Goal: Task Accomplishment & Management: Use online tool/utility

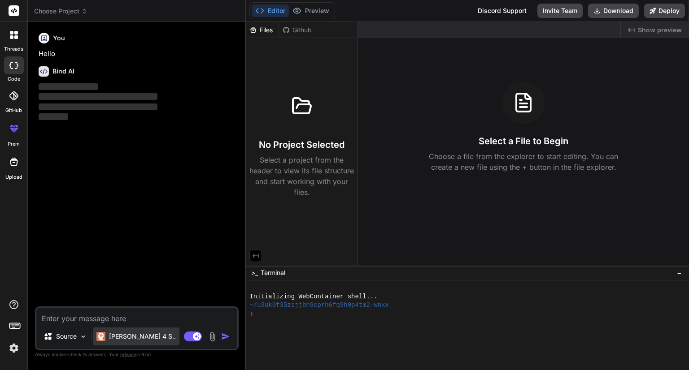
click at [120, 340] on p "Claude 4 S.." at bounding box center [142, 336] width 67 height 9
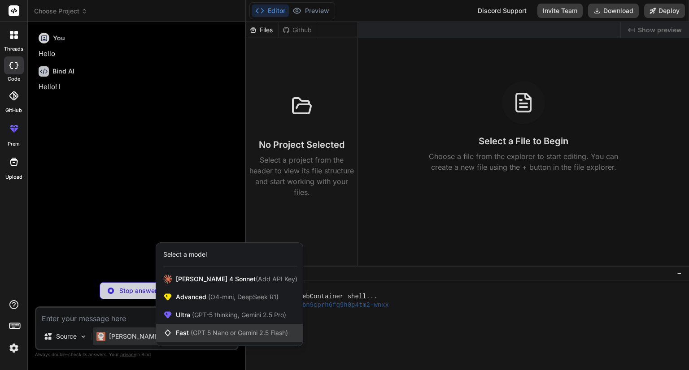
click at [273, 334] on span "(GPT 5 Nano or Gemini 2.5 Flash)" at bounding box center [239, 333] width 97 height 8
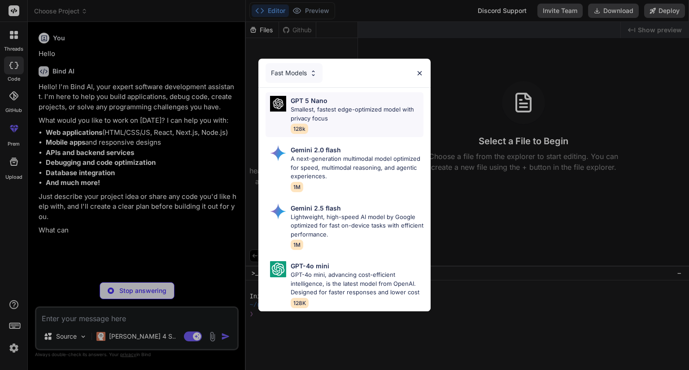
click at [330, 105] on p "Smallest, fastest edge-optimized model with privacy focus" at bounding box center [357, 113] width 133 height 17
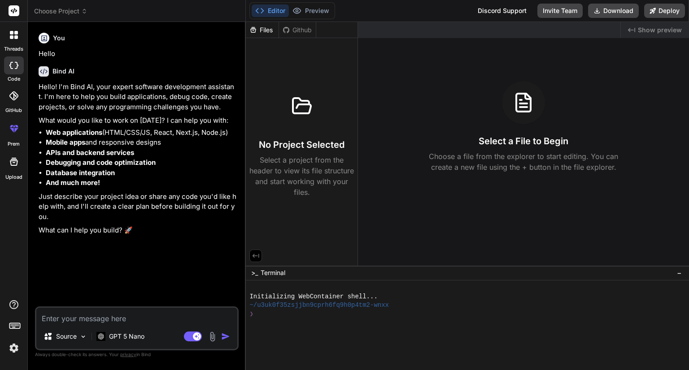
click at [270, 32] on div "Files" at bounding box center [262, 30] width 33 height 9
click at [271, 31] on div "Files" at bounding box center [262, 30] width 33 height 9
click at [280, 34] on div "Github" at bounding box center [297, 30] width 37 height 9
click at [289, 31] on icon at bounding box center [286, 29] width 6 height 6
click at [265, 31] on div "Files" at bounding box center [262, 30] width 33 height 9
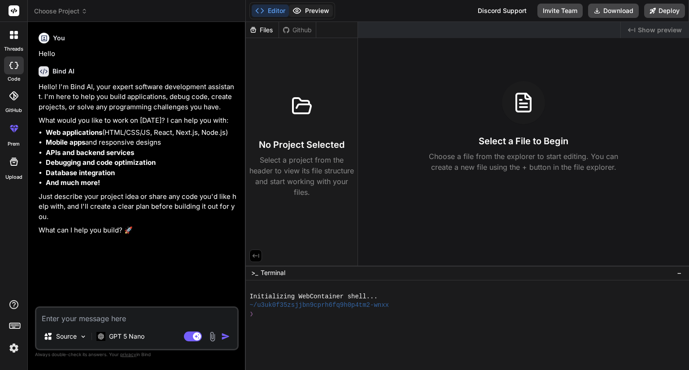
click at [311, 9] on button "Preview" at bounding box center [311, 10] width 44 height 13
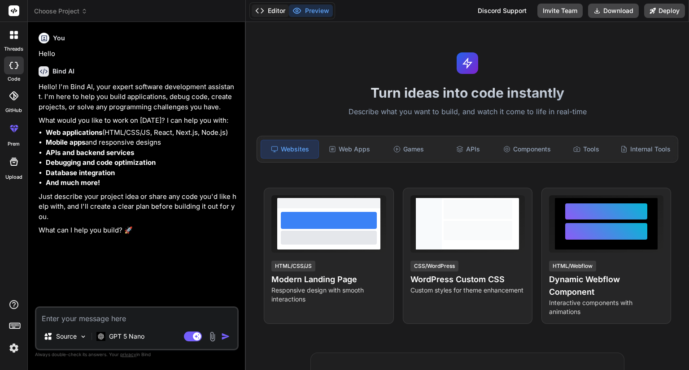
click at [278, 10] on button "Editor" at bounding box center [270, 10] width 37 height 13
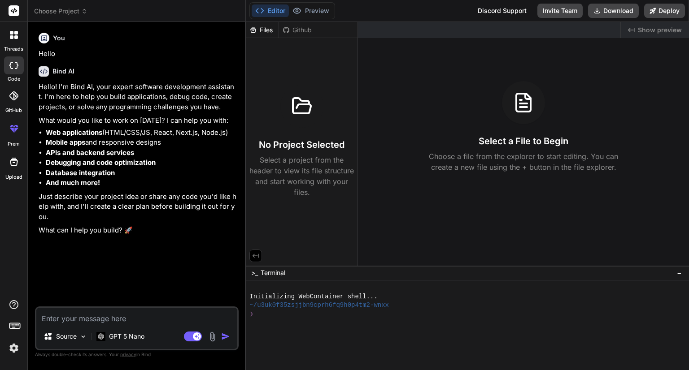
click at [300, 83] on div "No Project Selected Select a project from the header to view its file structure…" at bounding box center [302, 119] width 112 height 163
click at [6, 162] on div at bounding box center [14, 162] width 22 height 22
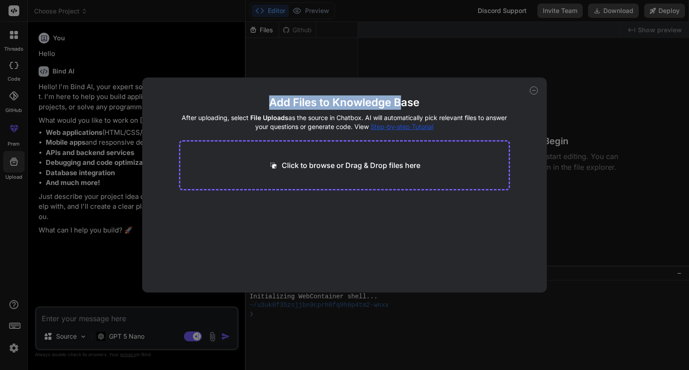
drag, startPoint x: 272, startPoint y: 97, endPoint x: 404, endPoint y: 103, distance: 131.5
click at [403, 103] on h2 "Add Files to Knowledge Base" at bounding box center [344, 103] width 331 height 14
drag, startPoint x: 404, startPoint y: 103, endPoint x: 393, endPoint y: 104, distance: 10.9
click at [402, 104] on h2 "Add Files to Knowledge Base" at bounding box center [344, 103] width 331 height 14
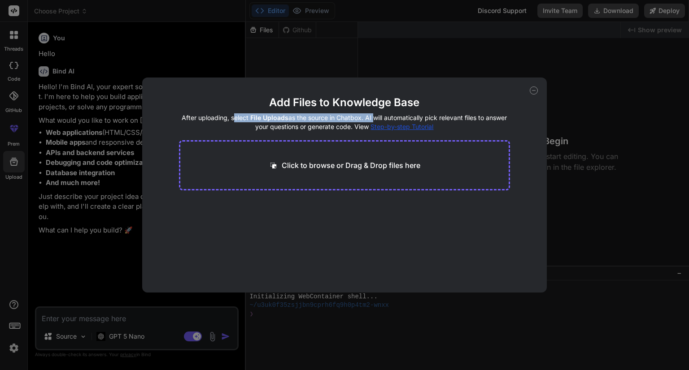
drag, startPoint x: 238, startPoint y: 115, endPoint x: 370, endPoint y: 116, distance: 132.3
click at [370, 116] on h4 "After uploading, select File Uploads as the source in Chatbox. AI will automati…" at bounding box center [344, 122] width 331 height 18
click at [532, 89] on icon at bounding box center [534, 91] width 8 height 8
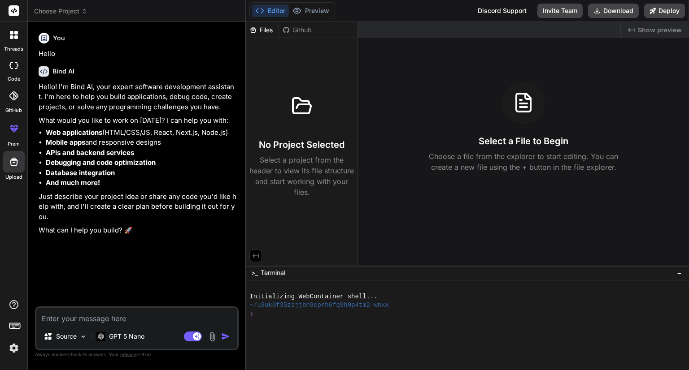
click at [144, 319] on textarea at bounding box center [136, 316] width 201 height 16
click at [83, 334] on img at bounding box center [83, 337] width 8 height 8
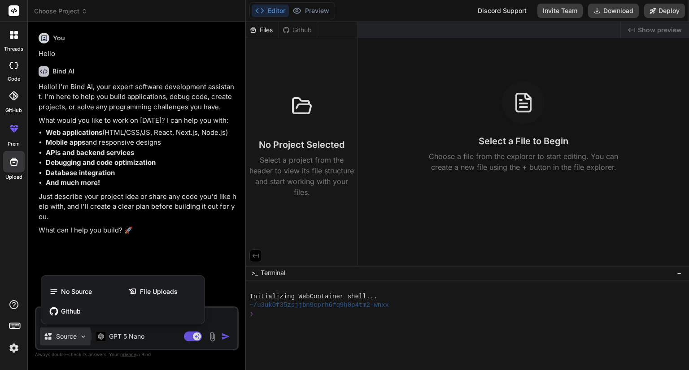
click at [148, 281] on div "No Source File Uploads Github" at bounding box center [122, 301] width 163 height 45
click at [145, 287] on div "File Uploads" at bounding box center [162, 292] width 77 height 18
type textarea "x"
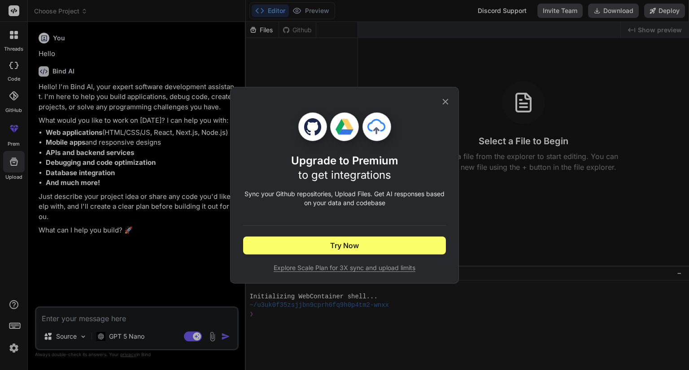
click at [446, 104] on icon at bounding box center [445, 102] width 10 height 10
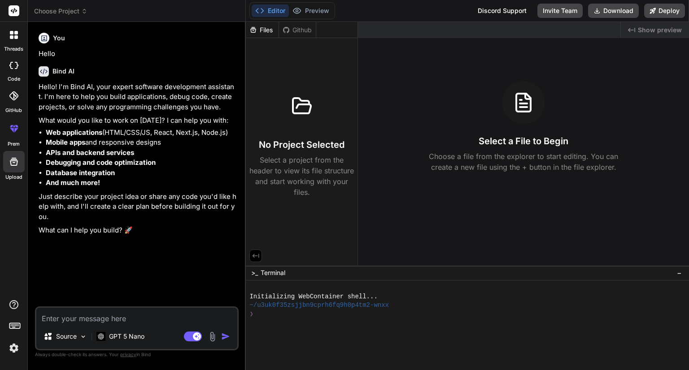
click at [96, 313] on textarea at bounding box center [136, 316] width 201 height 16
type textarea "B"
type textarea "x"
type textarea "Bu"
type textarea "x"
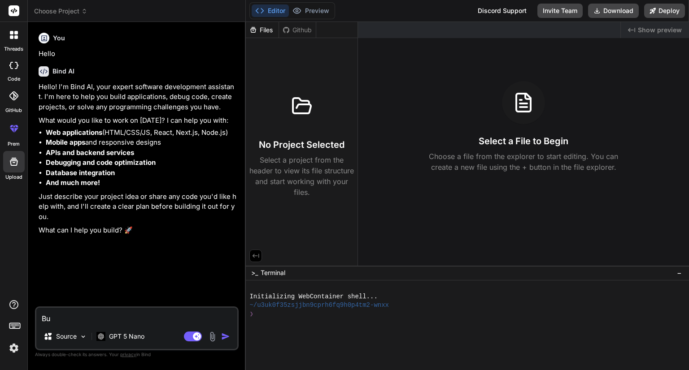
type textarea "Bui"
type textarea "x"
type textarea "Buil"
type textarea "x"
type textarea "Build"
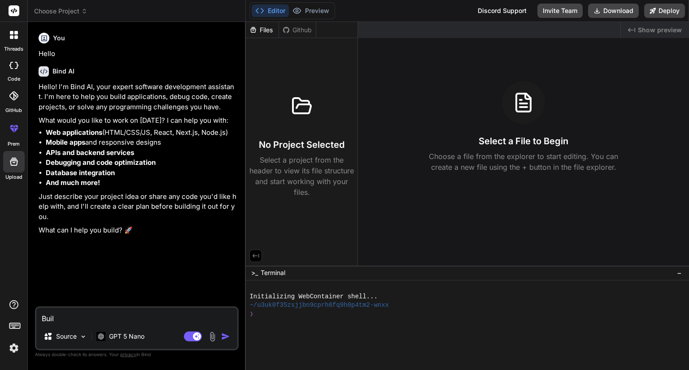
type textarea "x"
type textarea "Build"
type textarea "x"
type textarea "Build m"
type textarea "x"
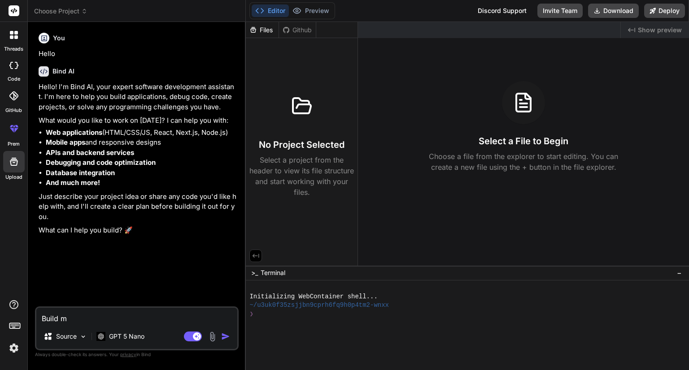
type textarea "Build me"
type textarea "x"
type textarea "Build me"
type textarea "x"
type textarea "Build me a"
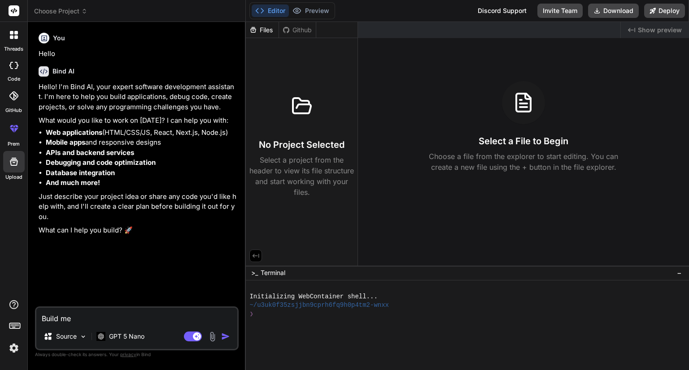
type textarea "x"
type textarea "Build me a"
type textarea "x"
type textarea "Build me a w"
type textarea "x"
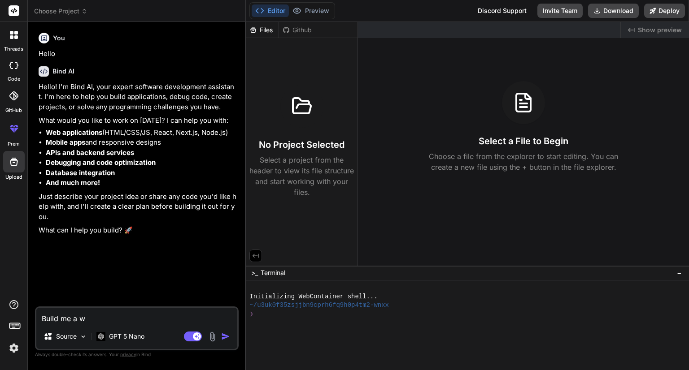
type textarea "Build me a we"
type textarea "x"
type textarea "Build me a web"
type textarea "x"
type textarea "Build me a web"
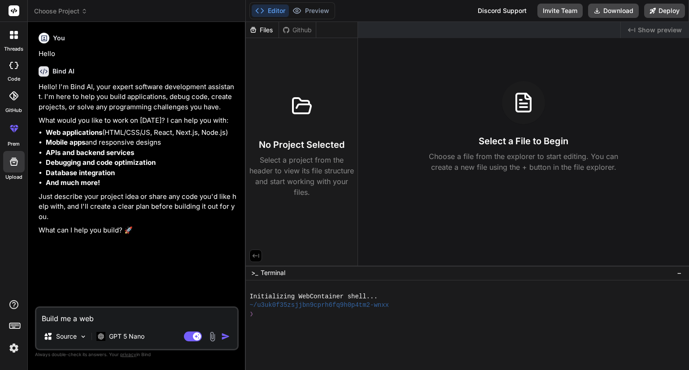
type textarea "x"
type textarea "Build me a web b"
type textarea "x"
type textarea "Build me a web ba"
type textarea "x"
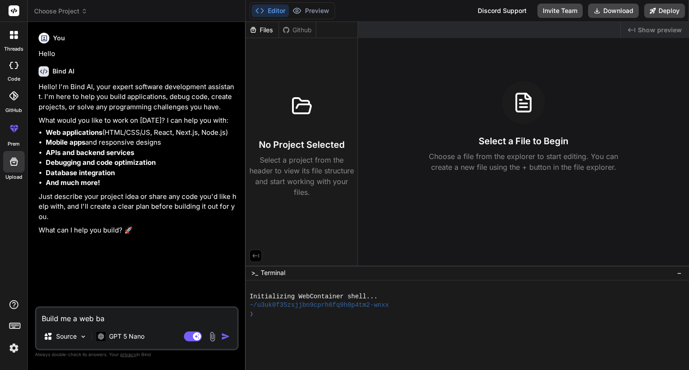
type textarea "Build me a web bas"
type textarea "x"
type textarea "Build me a web base"
type textarea "x"
type textarea "Build me a web based"
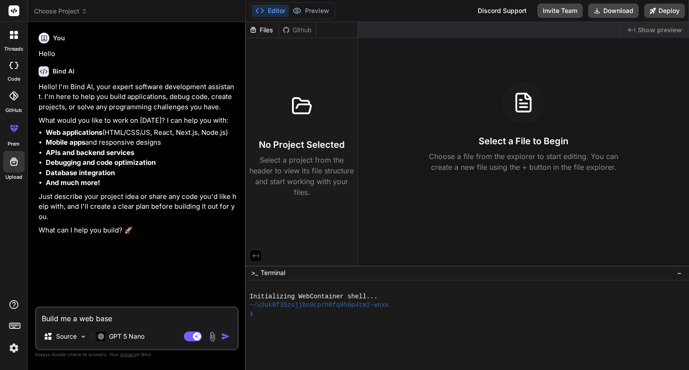
type textarea "x"
type textarea "Build me a web based"
type textarea "x"
type textarea "Build me a web based c"
type textarea "x"
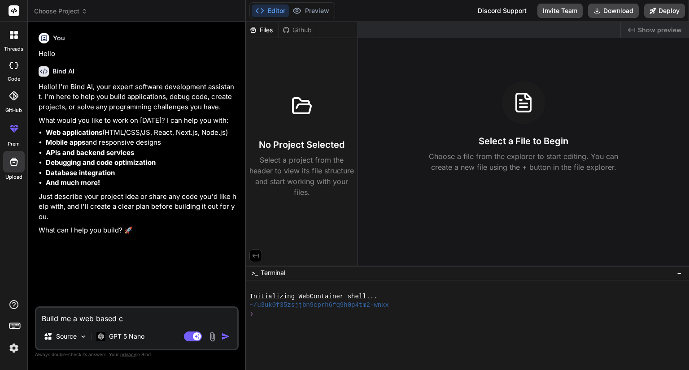
type textarea "Build me a web based cl"
type textarea "x"
type textarea "Build me a web based clo"
type textarea "x"
type textarea "Build me a web based cloc"
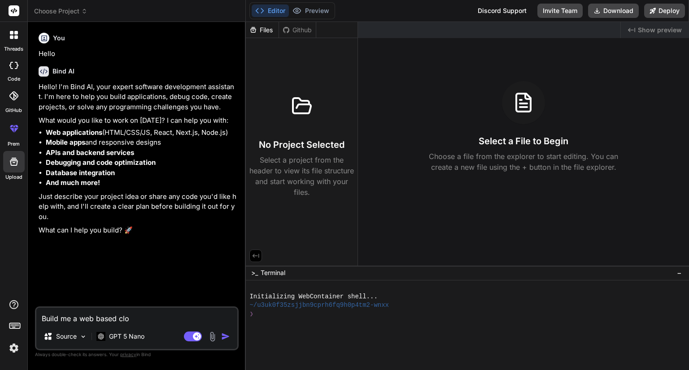
type textarea "x"
type textarea "Build me a web based clock"
type textarea "x"
type textarea "Build me a web based clock"
type textarea "x"
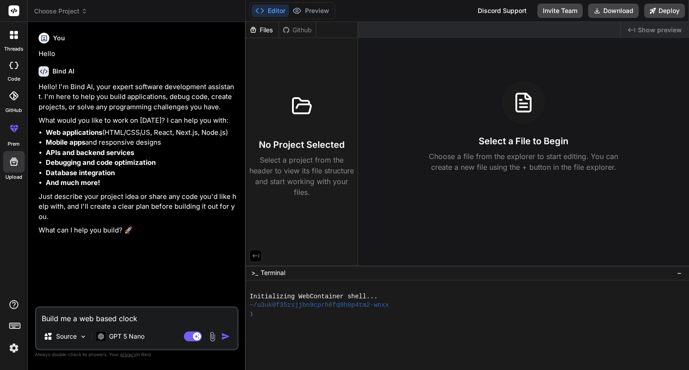
type textarea "Build me a web based clock a"
type textarea "x"
type textarea "Build me a web based clock ap"
type textarea "x"
type textarea "Build me a web based clock app"
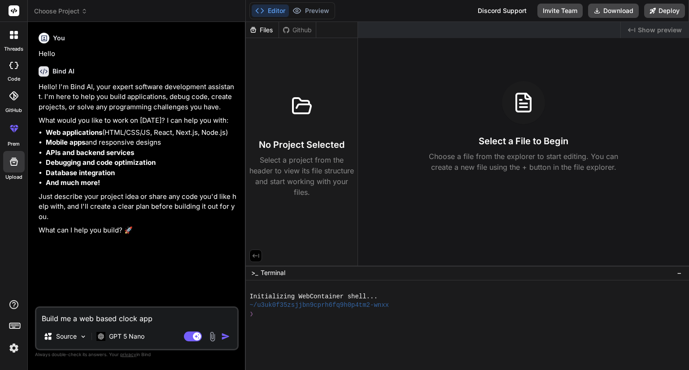
type textarea "x"
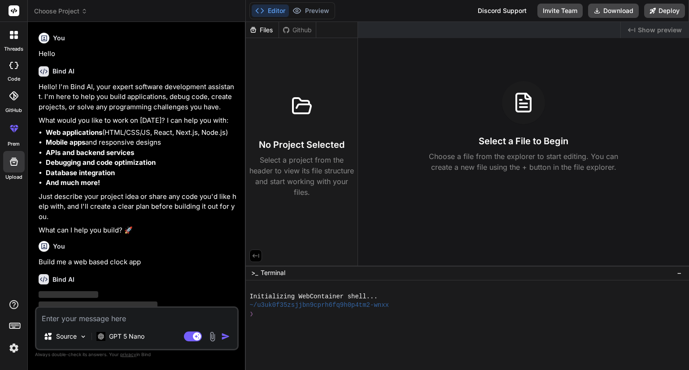
scroll to position [23, 0]
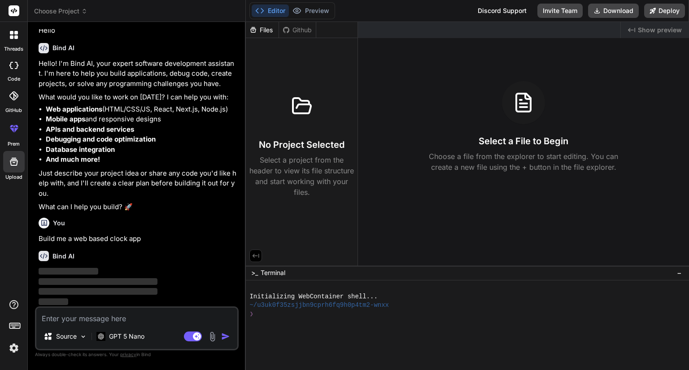
click at [9, 70] on div at bounding box center [14, 66] width 20 height 18
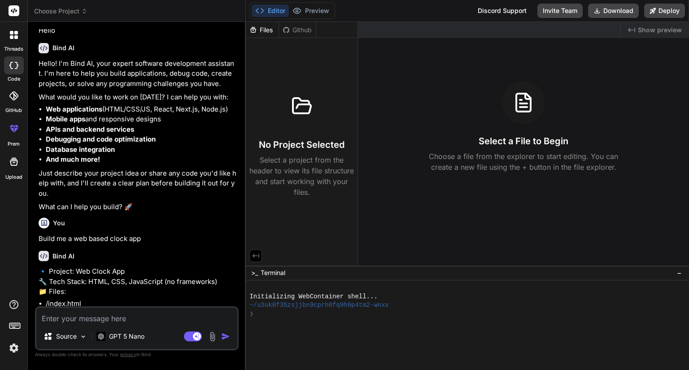
type textarea "x"
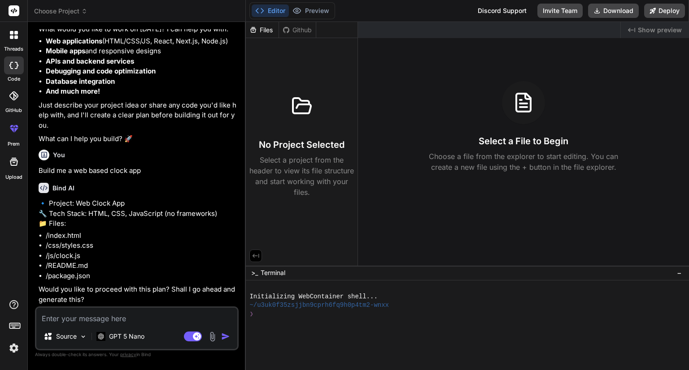
scroll to position [111, 0]
click at [108, 316] on textarea at bounding box center [136, 316] width 201 height 16
type textarea "p"
type textarea "x"
type textarea "pe"
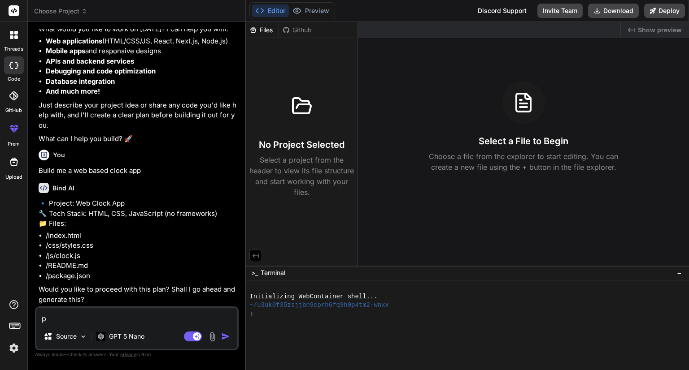
type textarea "x"
type textarea "per"
type textarea "x"
type textarea "perf"
type textarea "x"
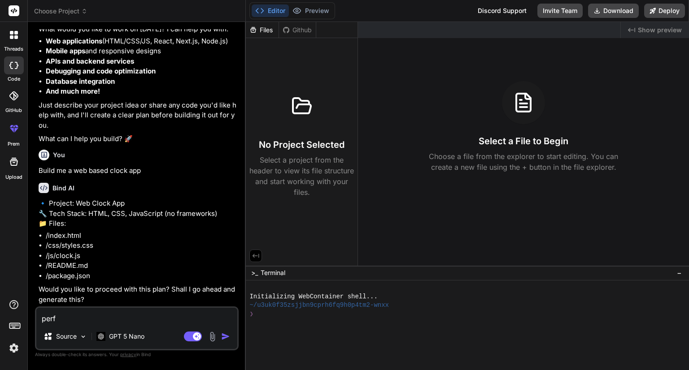
type textarea "perfe"
type textarea "x"
type textarea "perfec"
type textarea "x"
type textarea "perfect"
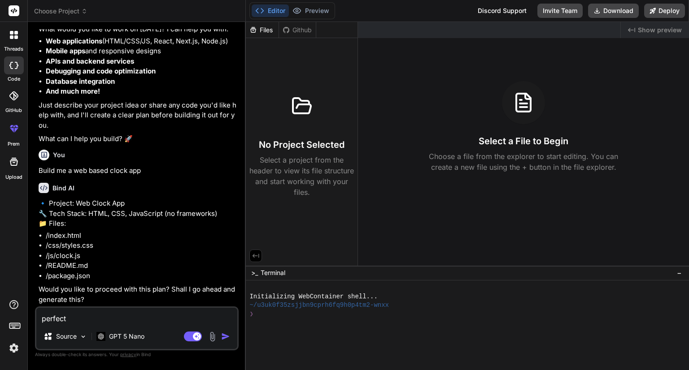
type textarea "x"
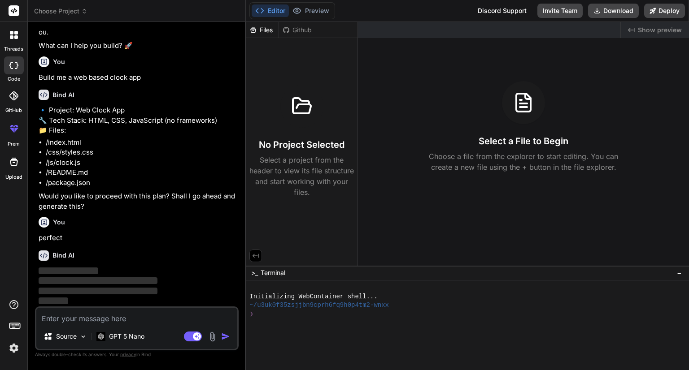
scroll to position [204, 0]
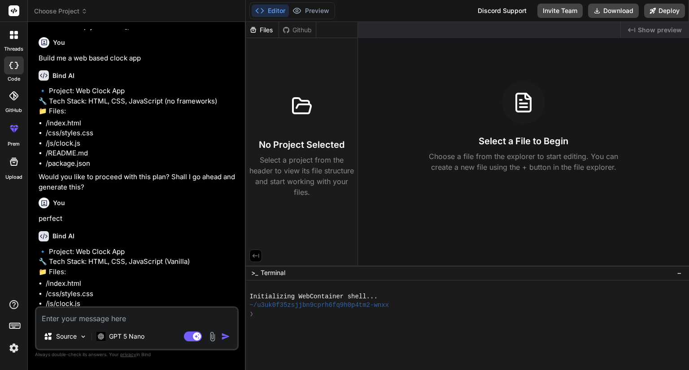
type textarea "x"
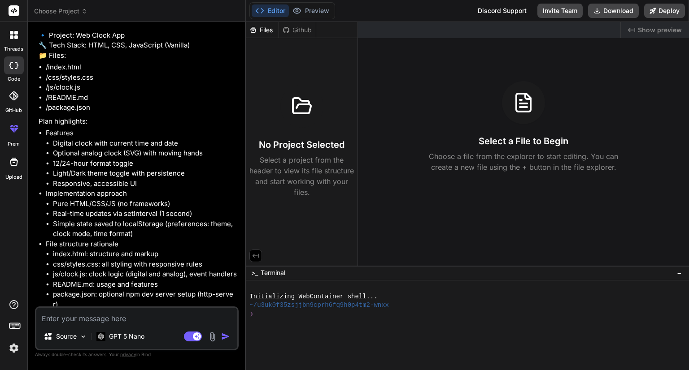
scroll to position [479, 0]
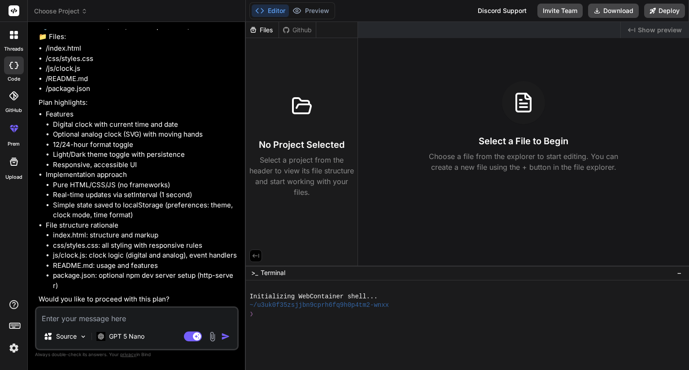
click at [134, 318] on textarea at bounding box center [136, 316] width 201 height 16
type textarea "y"
type textarea "x"
type textarea "yu"
type textarea "x"
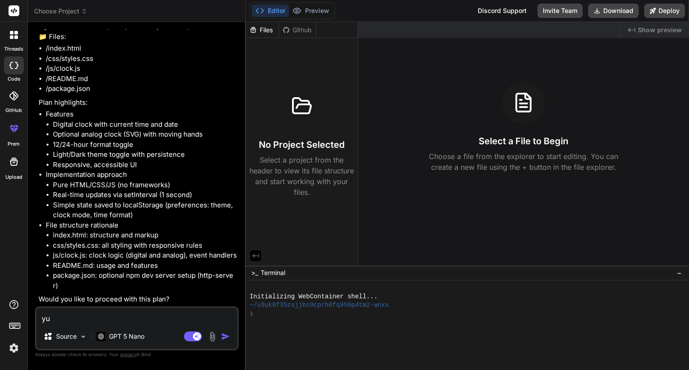
type textarea "y"
type textarea "x"
type textarea "ye"
type textarea "x"
type textarea "yes"
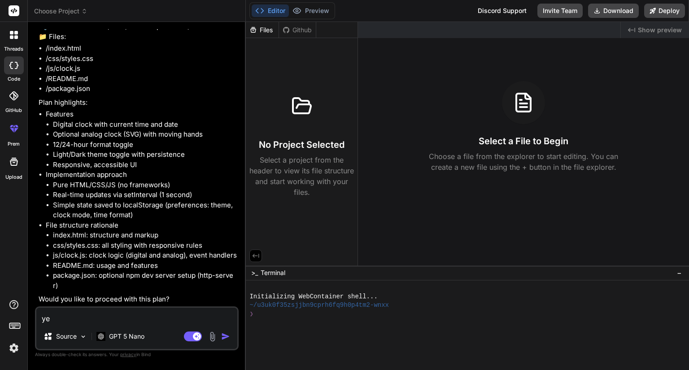
type textarea "x"
type textarea "yess"
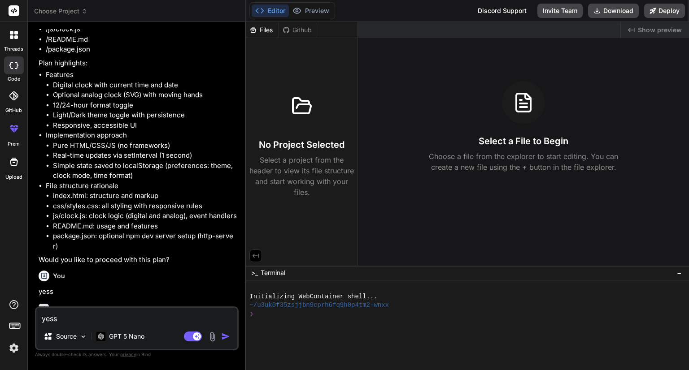
type textarea "x"
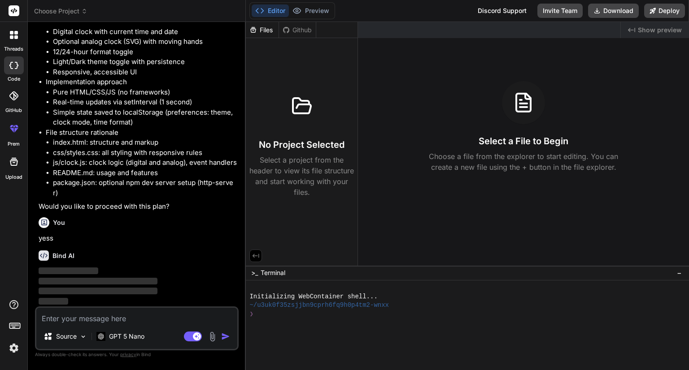
scroll to position [572, 0]
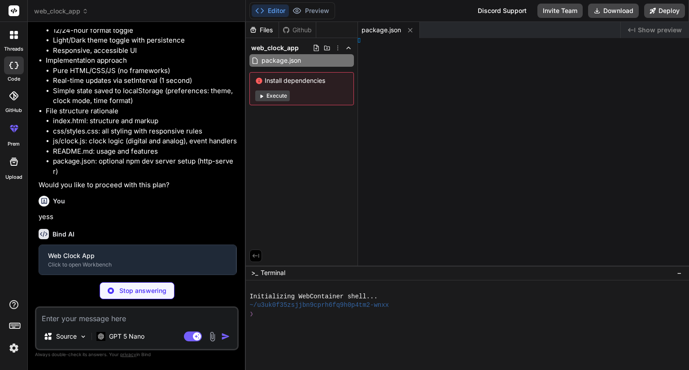
type textarea "x"
type textarea "html>"
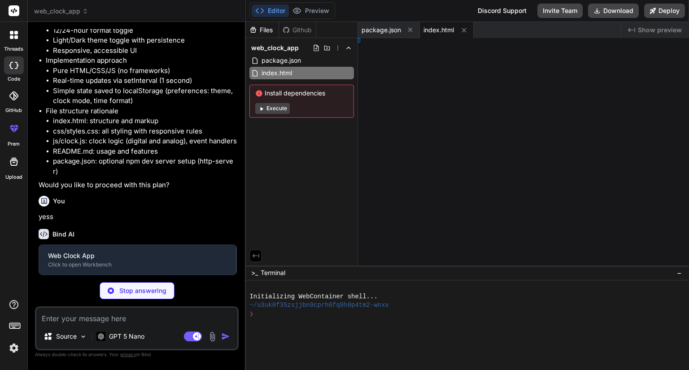
type textarea "x"
type textarea "tem */ }"
type textarea "x"
type textarea "m */ }"
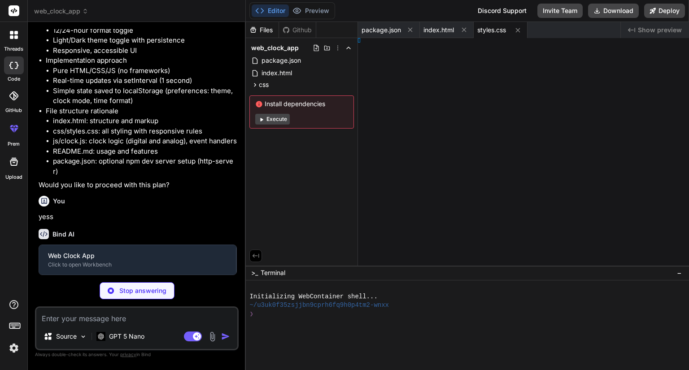
type textarea "x"
type textarea ";"
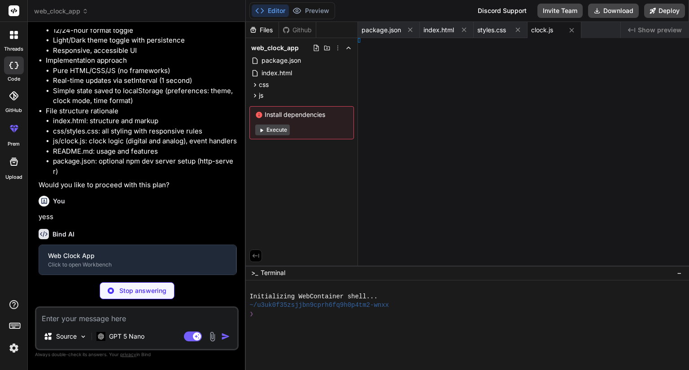
type textarea "x"
type textarea "uired."
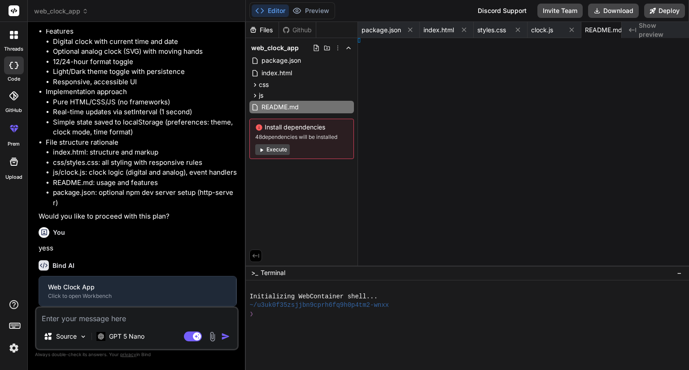
type textarea "x"
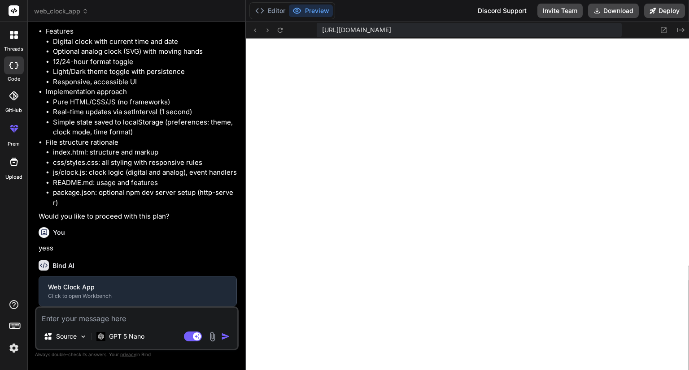
type textarea "- Install dependencies (only local server needed) - npm install - npm run dev N…"
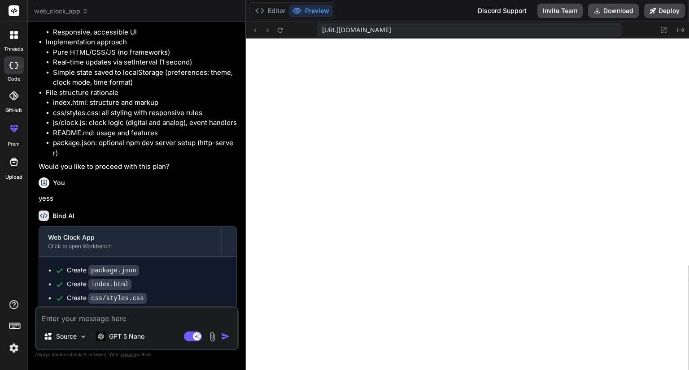
click at [14, 6] on rect at bounding box center [14, 10] width 11 height 11
click at [17, 71] on div at bounding box center [14, 66] width 20 height 18
type textarea "x"
click at [45, 11] on span "web_clock_app" at bounding box center [61, 11] width 54 height 9
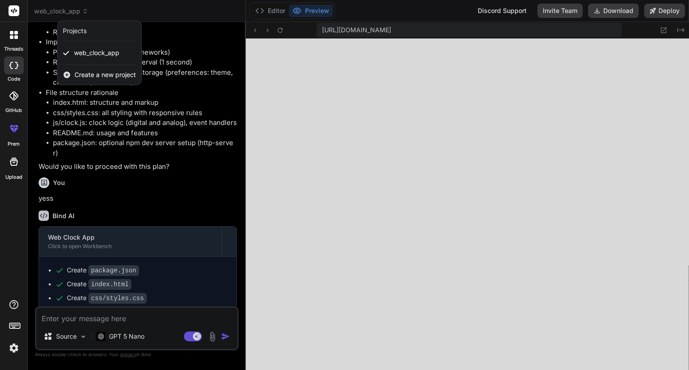
click at [84, 77] on span "Create a new project" at bounding box center [104, 74] width 61 height 9
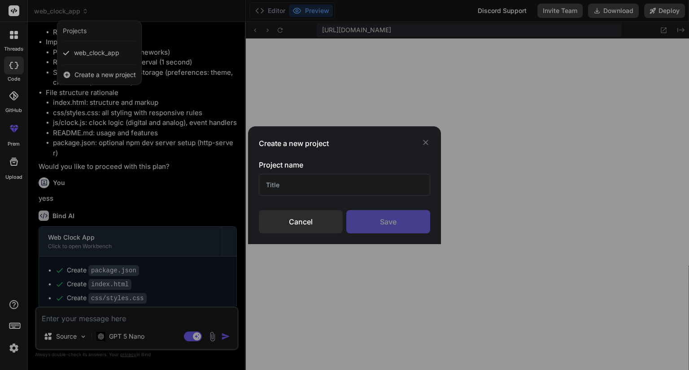
click at [282, 181] on input "text" at bounding box center [344, 185] width 171 height 22
type input "n"
type input "android feature"
click at [396, 223] on div "Save" at bounding box center [388, 221] width 84 height 23
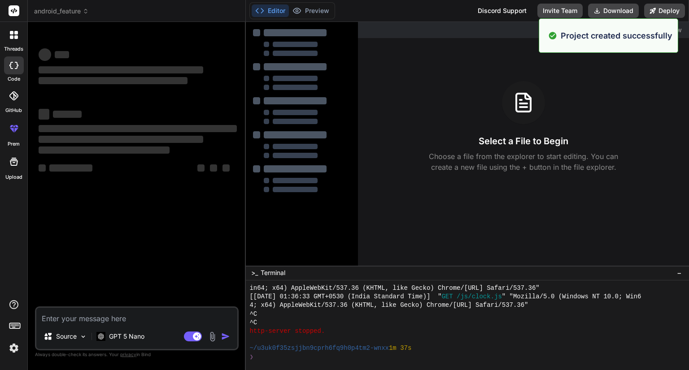
scroll to position [456, 0]
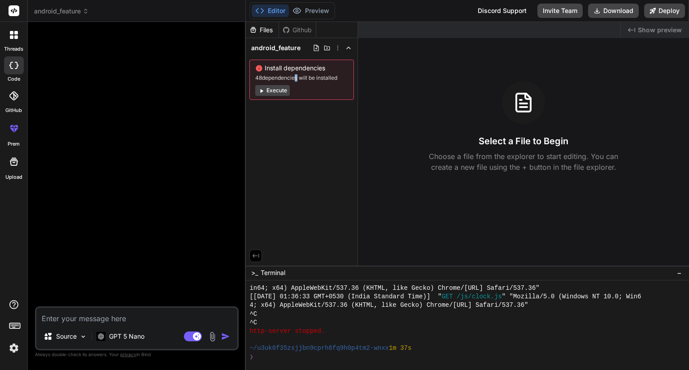
drag, startPoint x: 294, startPoint y: 76, endPoint x: 307, endPoint y: 77, distance: 13.0
click at [300, 75] on span "48 dependencies will be installed" at bounding box center [301, 77] width 93 height 7
click at [305, 76] on span "48 dependencies will be installed" at bounding box center [301, 77] width 93 height 7
click at [283, 90] on button "Execute" at bounding box center [272, 90] width 35 height 11
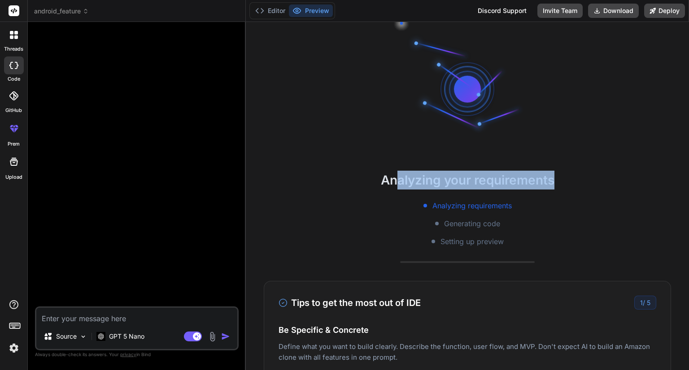
drag, startPoint x: 442, startPoint y: 187, endPoint x: 573, endPoint y: 187, distance: 130.5
click at [573, 187] on h2 "Analyzing your requirements" at bounding box center [467, 180] width 443 height 19
click at [572, 187] on h2 "Analyzing your requirements" at bounding box center [467, 180] width 443 height 19
type textarea "x"
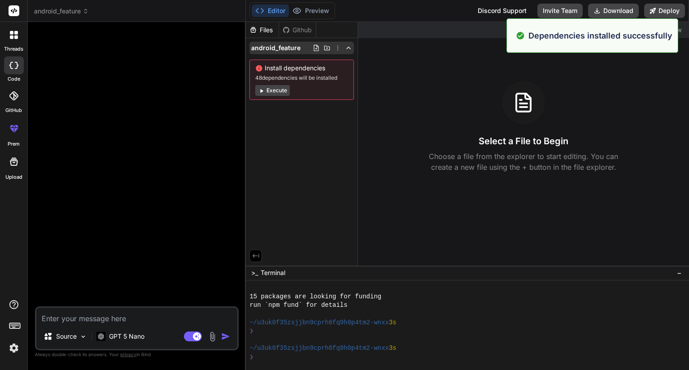
scroll to position [585, 0]
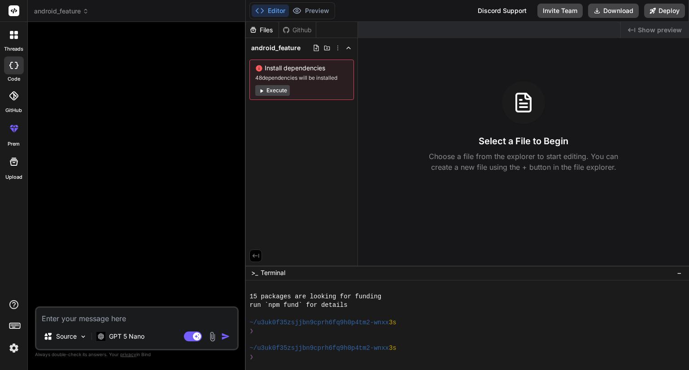
click at [13, 13] on rect at bounding box center [14, 10] width 11 height 11
click at [336, 44] on icon at bounding box center [337, 47] width 7 height 7
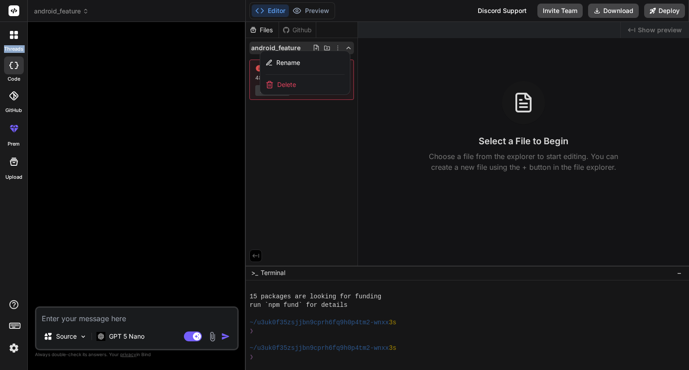
click at [336, 44] on div at bounding box center [467, 196] width 443 height 348
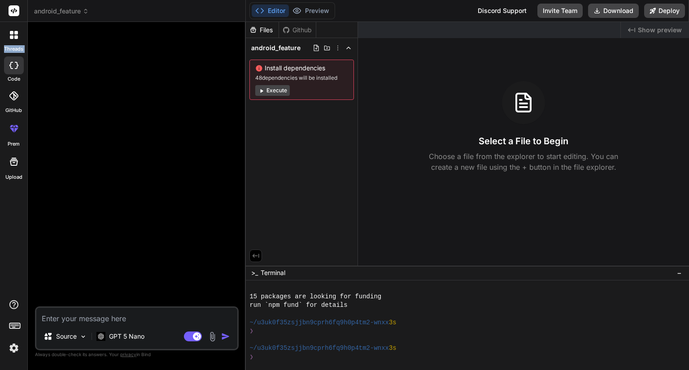
click at [336, 44] on icon at bounding box center [337, 47] width 7 height 7
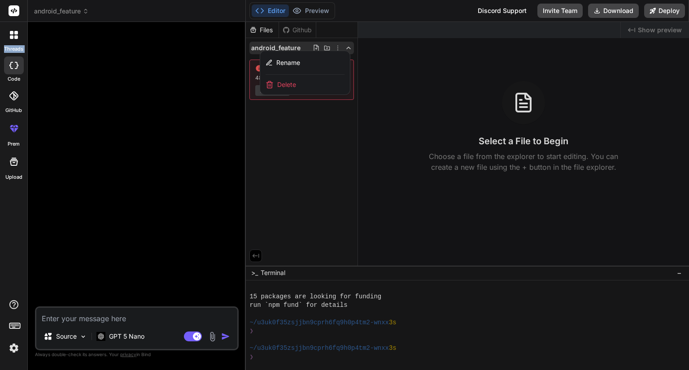
click at [319, 85] on div "Delete" at bounding box center [305, 85] width 90 height 20
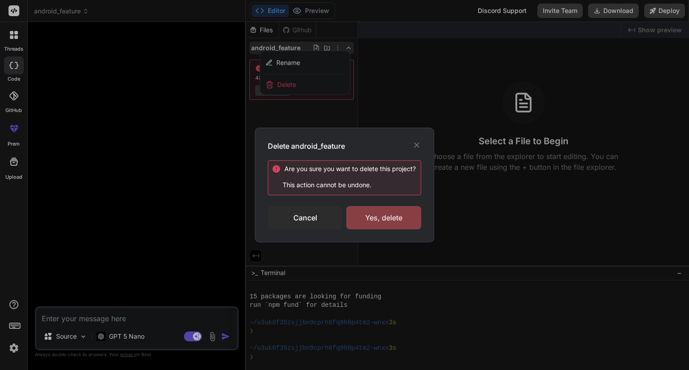
click at [375, 219] on div "Yes, delete" at bounding box center [383, 217] width 75 height 23
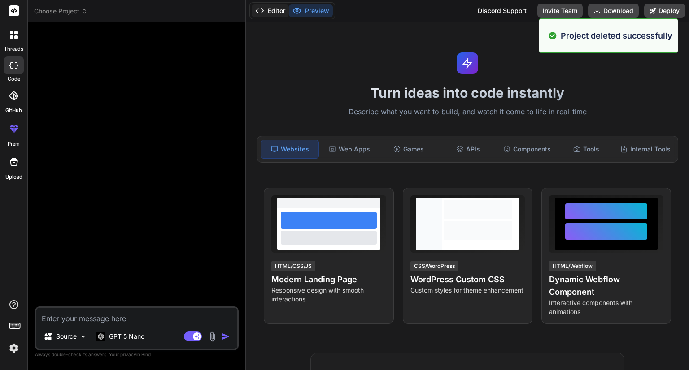
click at [272, 14] on button "Editor" at bounding box center [270, 10] width 37 height 13
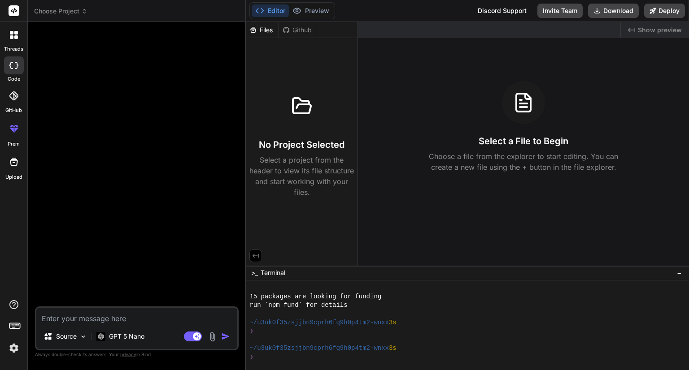
click at [163, 130] on div at bounding box center [138, 168] width 202 height 278
drag, startPoint x: 298, startPoint y: 126, endPoint x: 290, endPoint y: 61, distance: 65.6
click at [301, 124] on div at bounding box center [301, 106] width 43 height 43
click at [274, 16] on button "Editor" at bounding box center [270, 10] width 37 height 13
click at [80, 12] on span "Choose Project" at bounding box center [60, 11] width 53 height 9
